Goal: Task Accomplishment & Management: Manage account settings

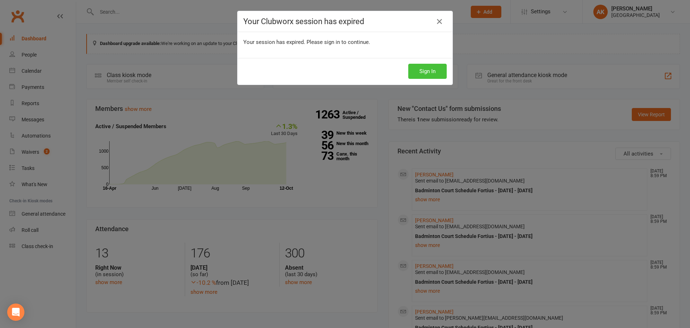
click at [433, 70] on button "Sign In" at bounding box center [428, 71] width 38 height 15
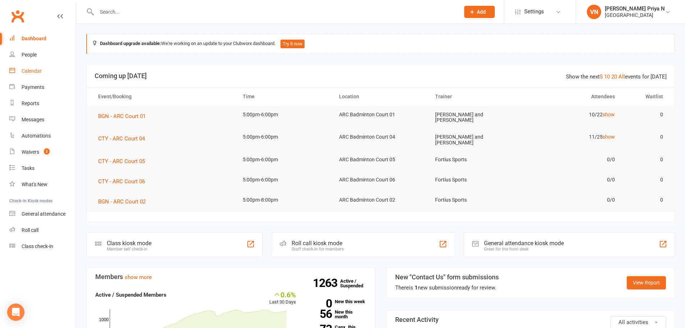
click at [36, 68] on link "Calendar" at bounding box center [42, 71] width 67 height 16
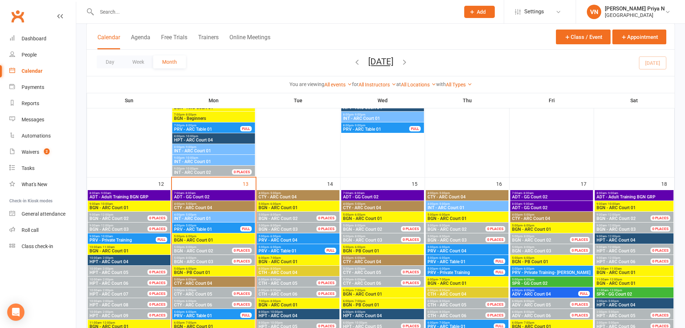
scroll to position [611, 0]
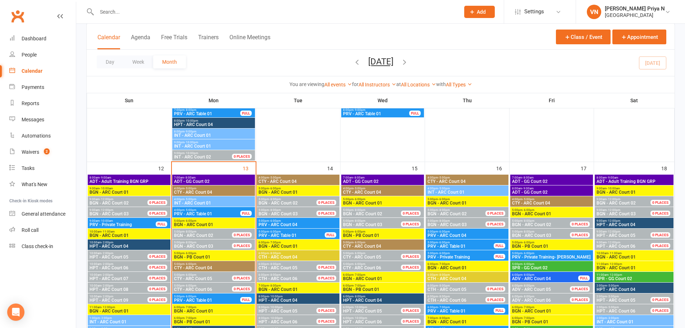
click at [193, 225] on span "BGN - ARC Court 01" at bounding box center [214, 224] width 80 height 4
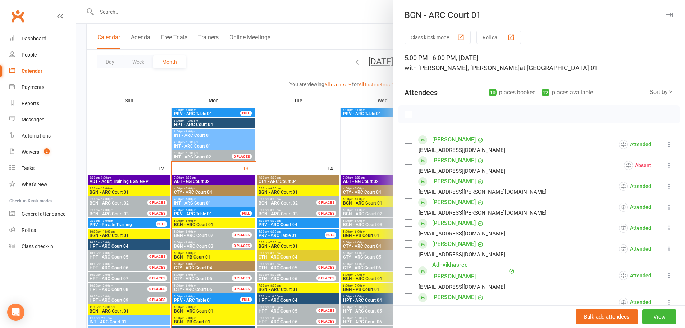
scroll to position [108, 0]
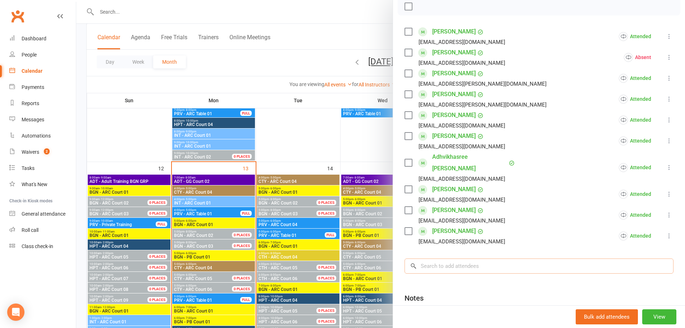
click at [489, 258] on input "search" at bounding box center [539, 265] width 269 height 15
type input "tanush"
click at [477, 258] on input "search" at bounding box center [539, 265] width 269 height 15
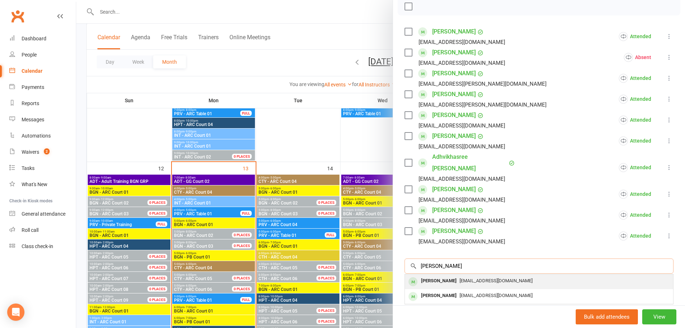
type input "tanush"
click at [470, 278] on span "mrajeshvaran@gmail.com" at bounding box center [496, 280] width 73 height 5
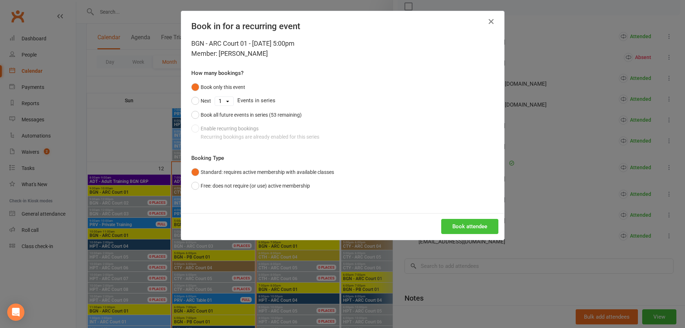
click at [475, 227] on button "Book attendee" at bounding box center [469, 226] width 57 height 15
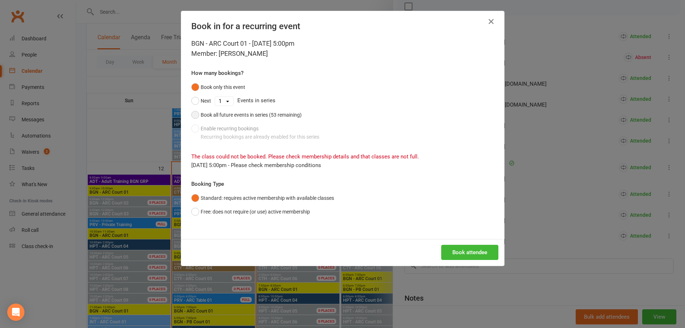
click at [192, 113] on button "Book all future events in series (53 remaining)" at bounding box center [246, 115] width 110 height 14
click at [487, 250] on button "Book attendee" at bounding box center [469, 252] width 57 height 15
click at [192, 87] on button "Book only this event" at bounding box center [218, 87] width 54 height 14
click at [466, 256] on button "Book attendee" at bounding box center [469, 252] width 57 height 15
click at [191, 211] on button "Free: does not require (or use) active membership" at bounding box center [250, 212] width 119 height 14
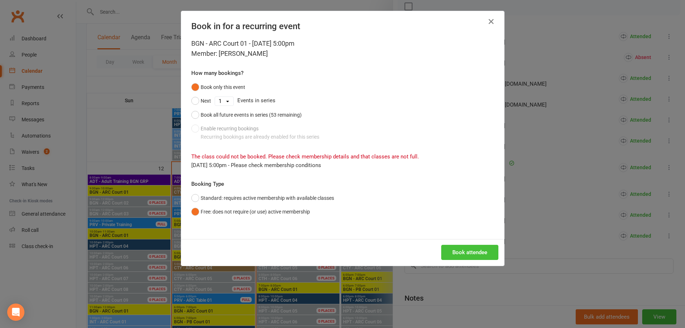
click at [452, 251] on button "Book attendee" at bounding box center [469, 252] width 57 height 15
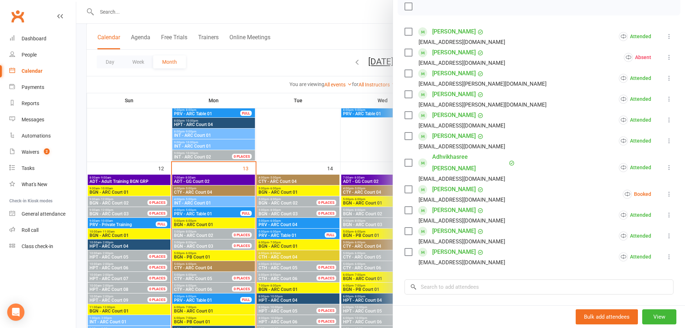
click at [666, 190] on icon at bounding box center [669, 193] width 7 height 7
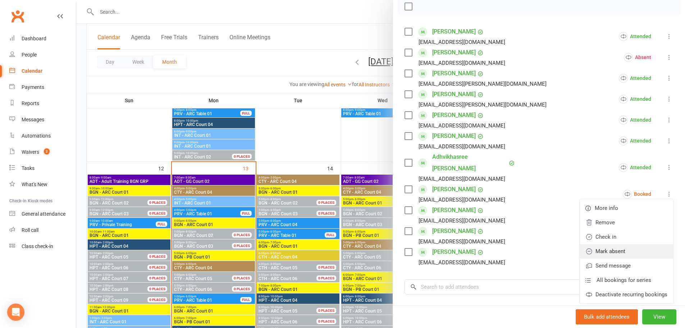
click at [591, 244] on link "Mark absent" at bounding box center [626, 251] width 93 height 14
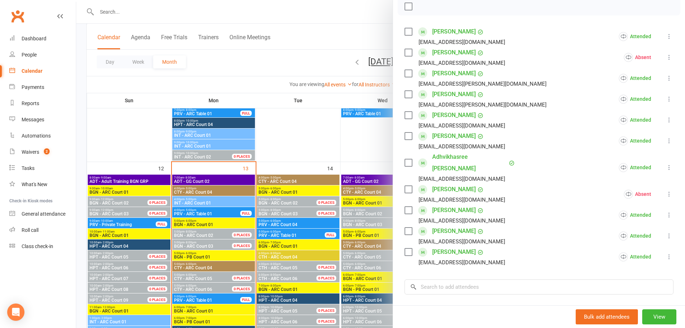
scroll to position [36, 0]
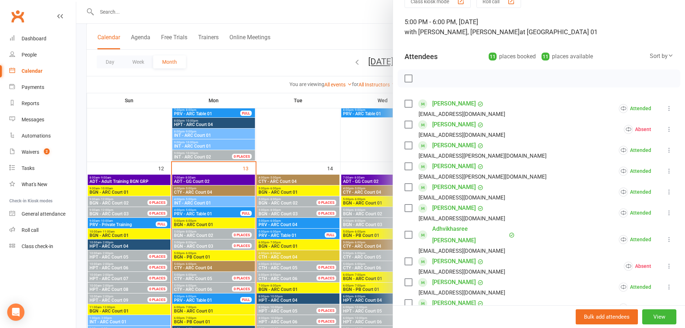
click at [292, 17] on div at bounding box center [380, 164] width 609 height 328
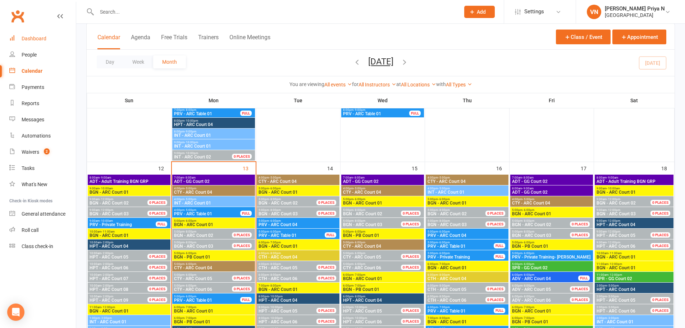
click at [33, 33] on link "Dashboard" at bounding box center [42, 39] width 67 height 16
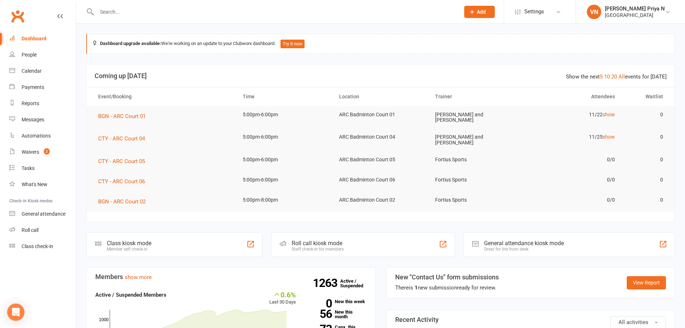
click at [160, 12] on input "text" at bounding box center [275, 12] width 360 height 10
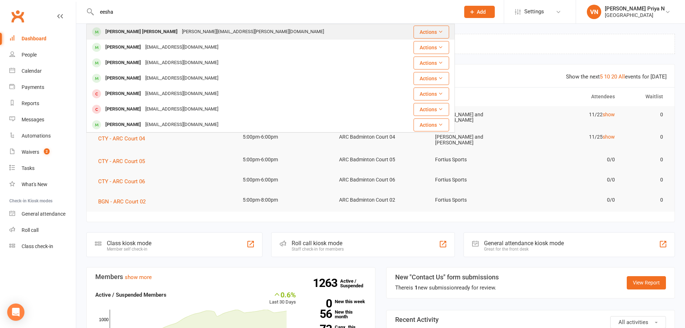
type input "eesha"
click at [180, 30] on div "shylaja.madireddy@gmail.com" at bounding box center [253, 32] width 146 height 10
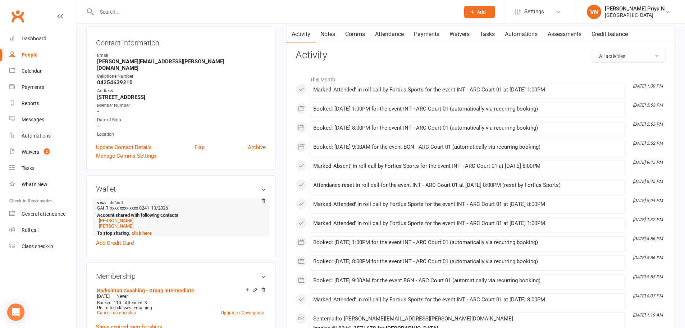
scroll to position [108, 0]
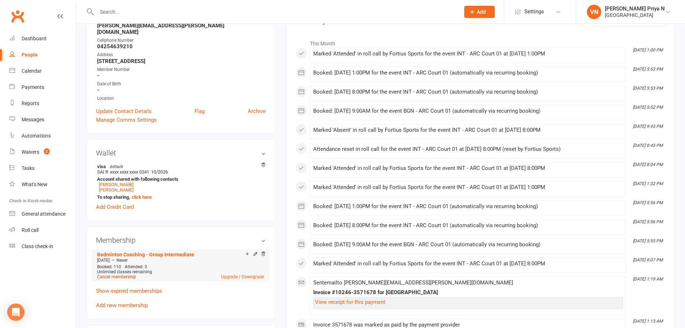
click at [128, 274] on link "Cancel membership" at bounding box center [116, 276] width 39 height 5
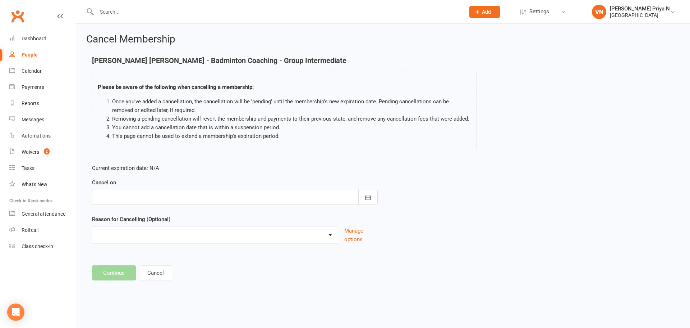
click at [219, 191] on div at bounding box center [235, 197] width 286 height 15
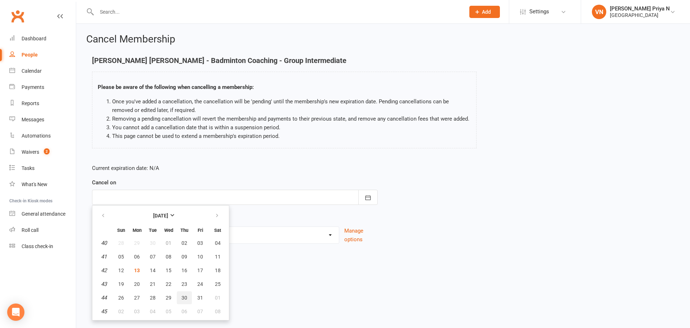
click at [186, 296] on span "30" at bounding box center [185, 298] width 6 height 6
type input "30 Oct 2025"
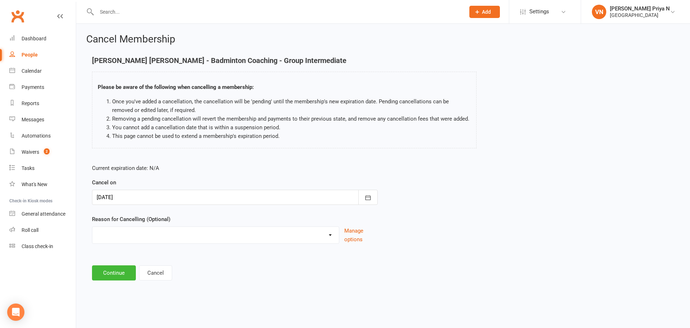
click at [198, 236] on select "Coaches Request Coaching is Complete Coach Request Customer requested via email…" at bounding box center [215, 234] width 247 height 14
select select "3"
click at [92, 227] on select "Coaches Request Coaching is Complete Coach Request Customer requested via email…" at bounding box center [215, 234] width 247 height 14
click at [127, 275] on button "Continue" at bounding box center [114, 272] width 44 height 15
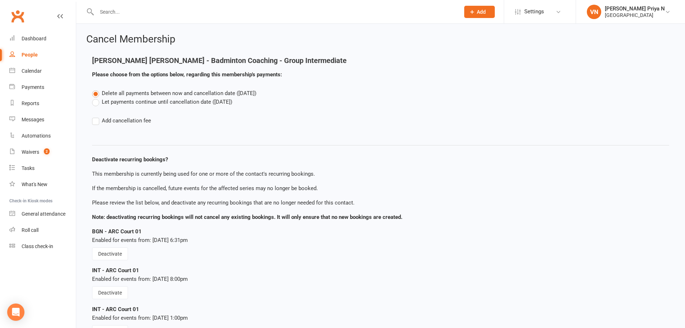
click at [93, 102] on label "Let payments continue until cancellation date (Oct 30, 2025)" at bounding box center [162, 101] width 140 height 9
click at [93, 97] on input "Let payments continue until cancellation date (Oct 30, 2025)" at bounding box center [94, 97] width 5 height 0
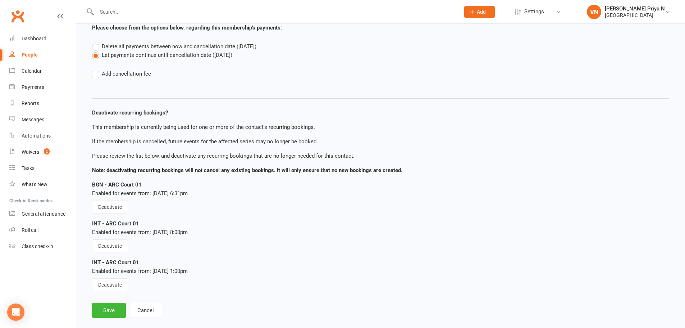
scroll to position [59, 0]
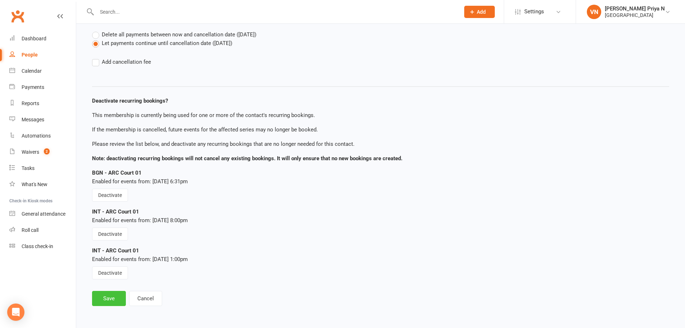
click at [108, 299] on button "Save" at bounding box center [109, 298] width 34 height 15
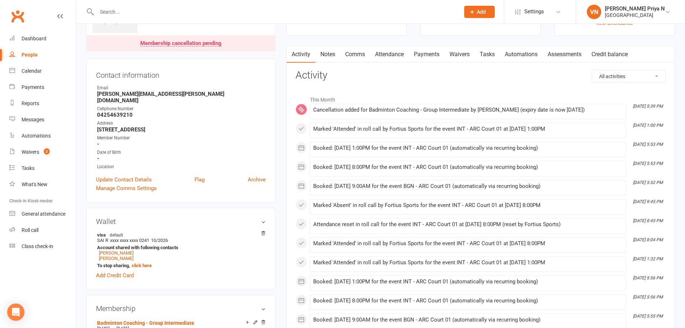
scroll to position [144, 0]
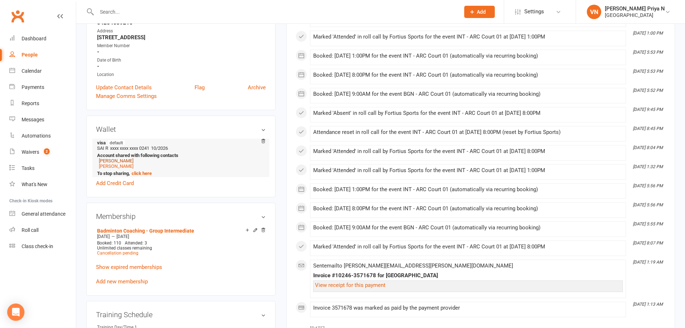
click at [125, 158] on link "Shylaja Madireddy" at bounding box center [116, 160] width 35 height 5
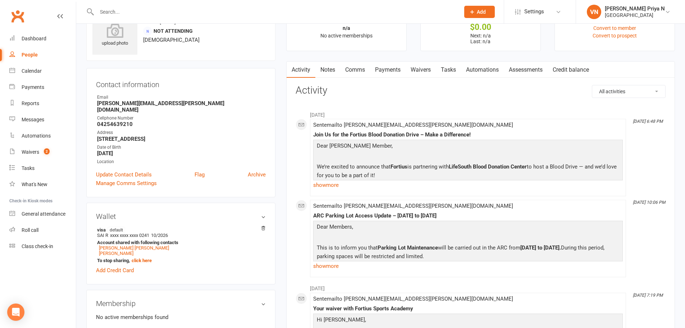
scroll to position [72, 0]
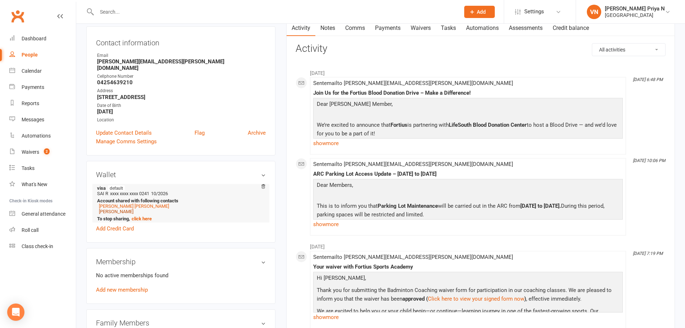
click at [133, 209] on link "Sohana Reddy Kandadi" at bounding box center [116, 211] width 35 height 5
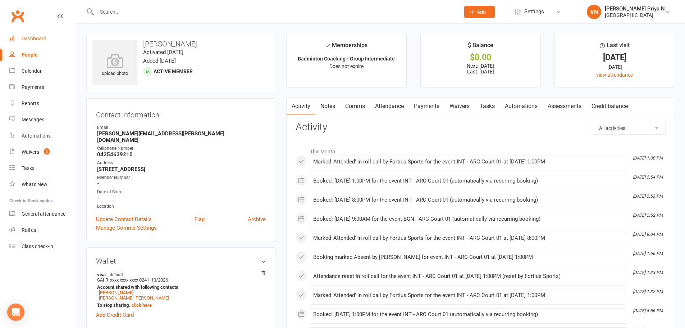
click at [42, 45] on link "Dashboard" at bounding box center [42, 39] width 67 height 16
